Goal: Task Accomplishment & Management: Manage account settings

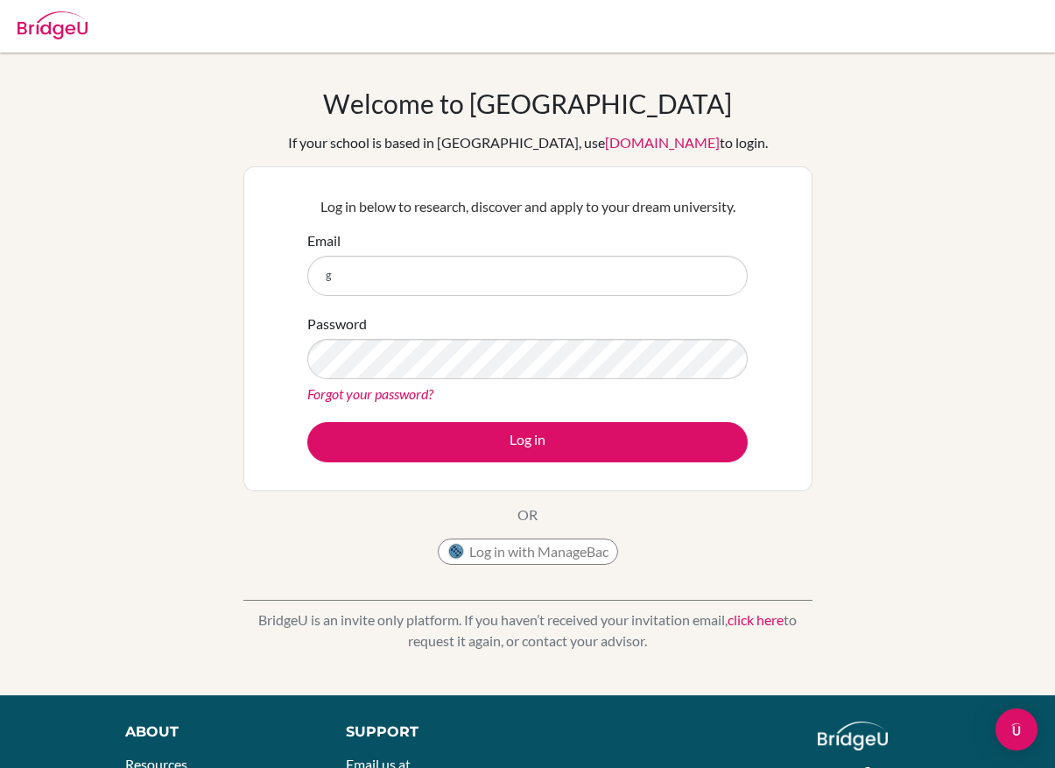
click at [563, 306] on form "Email g Password Forgot your password? Log in" at bounding box center [527, 346] width 440 height 232
click at [648, 272] on input "g" at bounding box center [527, 276] width 440 height 40
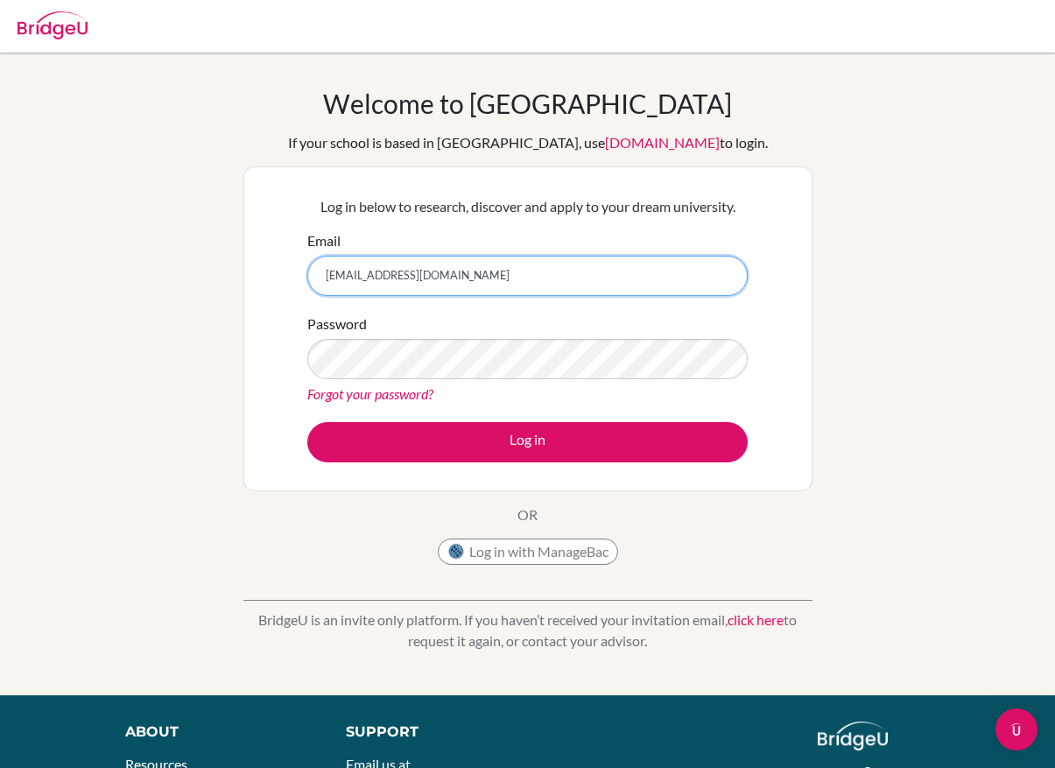
type input "g.haliuna02@gmail.com"
click at [527, 267] on input "g.haliuna02@gmail.com" at bounding box center [527, 276] width 440 height 40
click at [338, 279] on input "g.haliuna02@gmail.com" at bounding box center [527, 276] width 440 height 40
click at [338, 277] on input "g.haliuna02@gmail.com" at bounding box center [527, 276] width 440 height 40
type input "[EMAIL_ADDRESS][DOMAIN_NAME]"
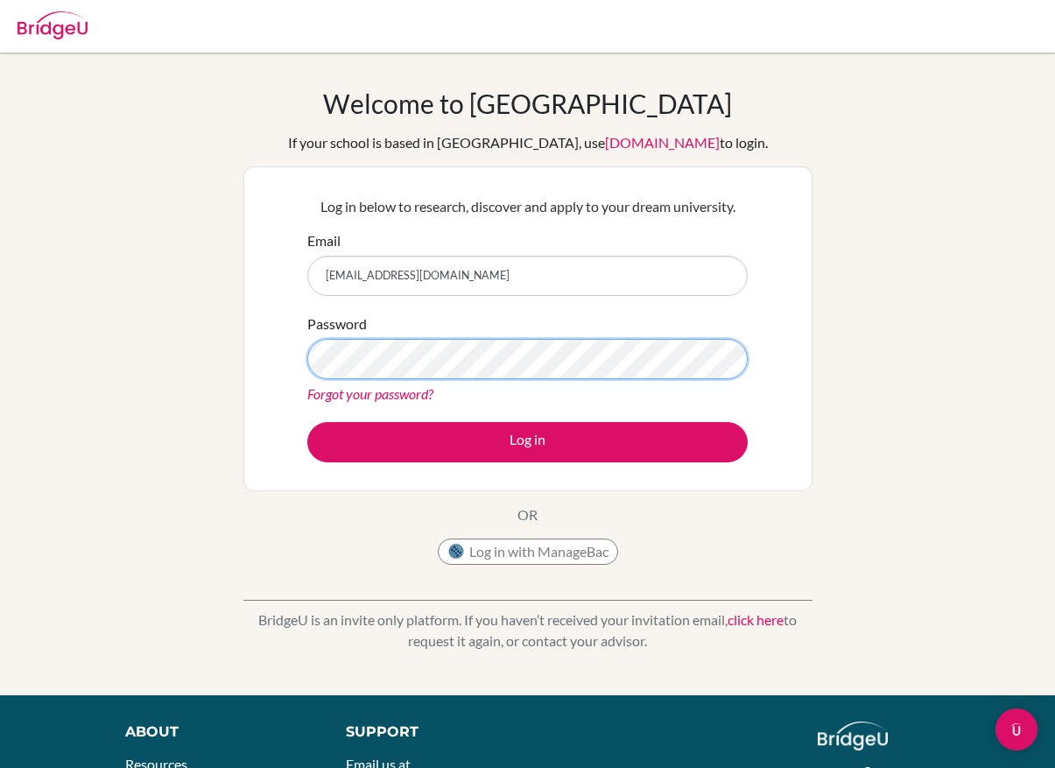
click at [527, 441] on button "Log in" at bounding box center [527, 442] width 440 height 40
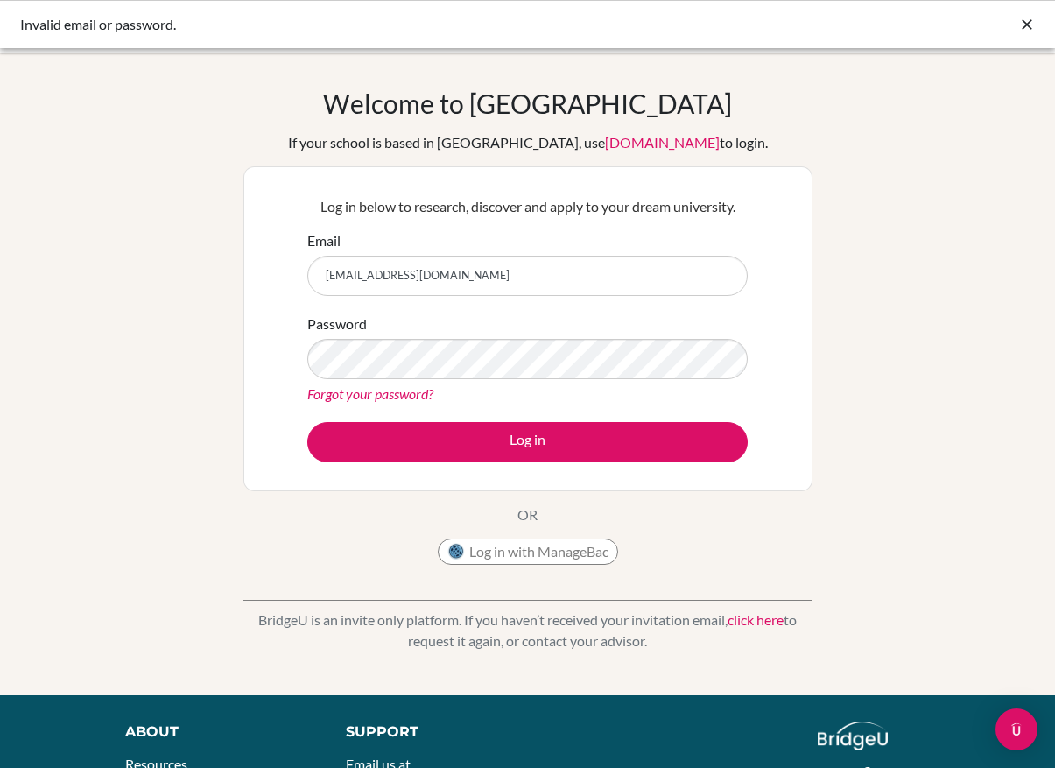
click at [654, 278] on input "[EMAIL_ADDRESS][DOMAIN_NAME]" at bounding box center [527, 276] width 440 height 40
click at [657, 274] on input "[EMAIL_ADDRESS][DOMAIN_NAME]" at bounding box center [527, 276] width 440 height 40
type input "k"
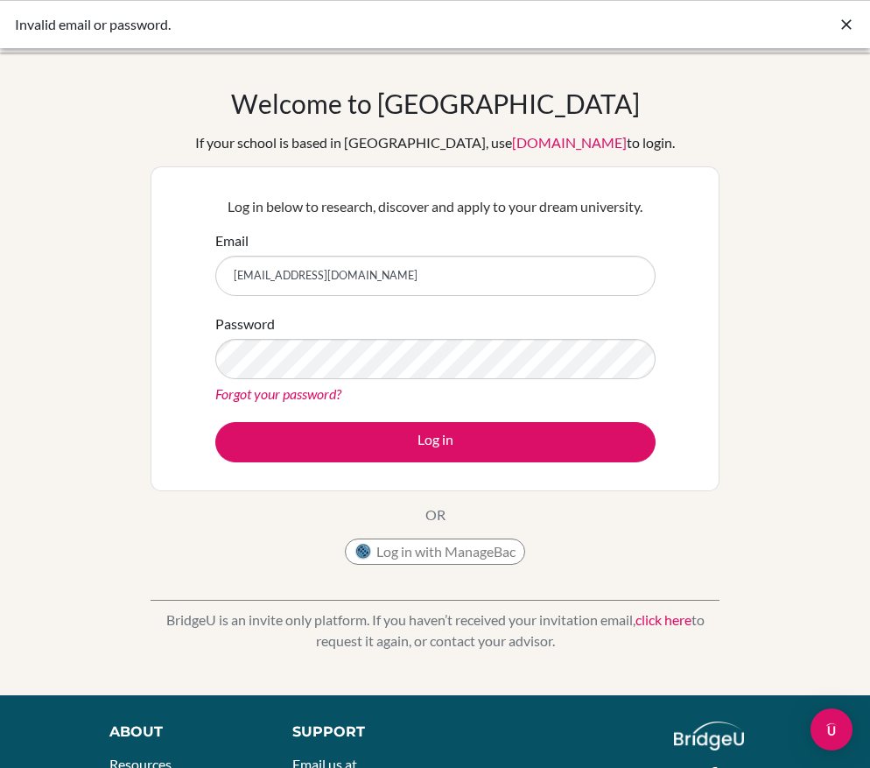
type input "[EMAIL_ADDRESS][DOMAIN_NAME]"
click at [48, 554] on div "Welcome to [GEOGRAPHIC_DATA] If your school is based in [GEOGRAPHIC_DATA], use …" at bounding box center [435, 374] width 870 height 573
